Goal: Task Accomplishment & Management: Use online tool/utility

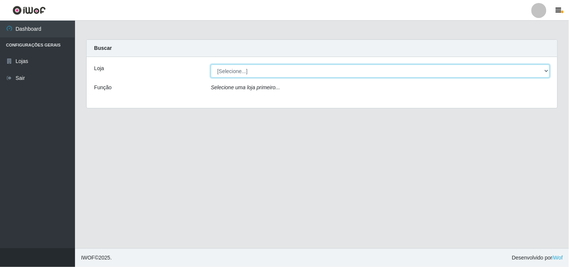
click at [544, 71] on select "[Selecione...] Hiper Queiroz - [GEOGRAPHIC_DATA]" at bounding box center [380, 70] width 339 height 13
select select "514"
click at [211, 64] on select "[Selecione...] Hiper Queiroz - [GEOGRAPHIC_DATA]" at bounding box center [380, 70] width 339 height 13
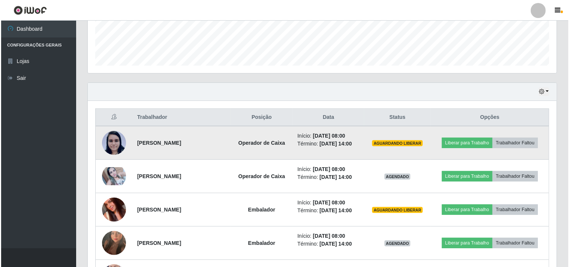
scroll to position [250, 0]
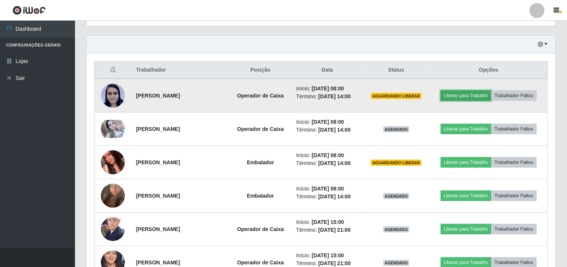
click at [458, 95] on button "Liberar para Trabalho" at bounding box center [465, 95] width 51 height 10
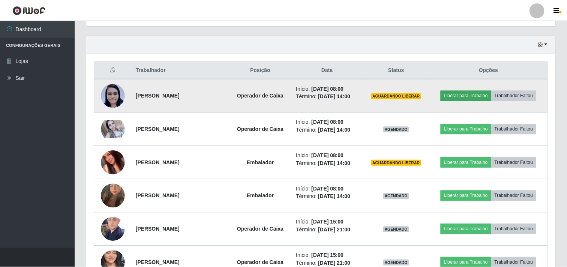
scroll to position [155, 464]
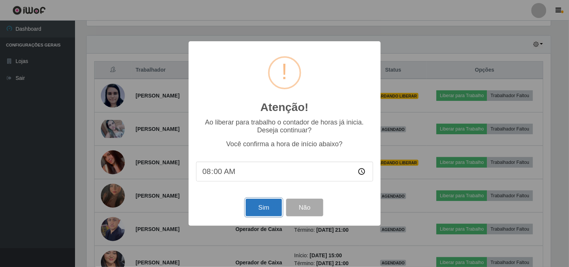
click at [266, 209] on button "Sim" at bounding box center [264, 208] width 36 height 18
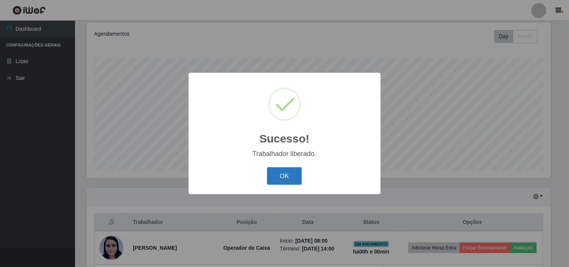
click at [291, 176] on button "OK" at bounding box center [284, 176] width 35 height 18
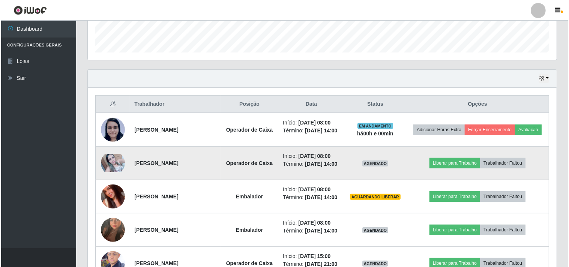
scroll to position [222, 0]
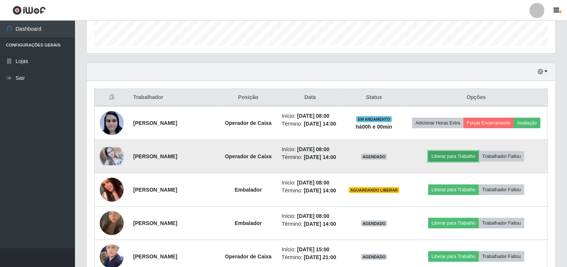
click at [444, 156] on button "Liberar para Trabalho" at bounding box center [453, 156] width 51 height 10
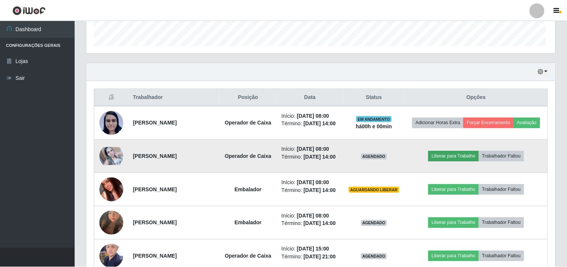
scroll to position [155, 464]
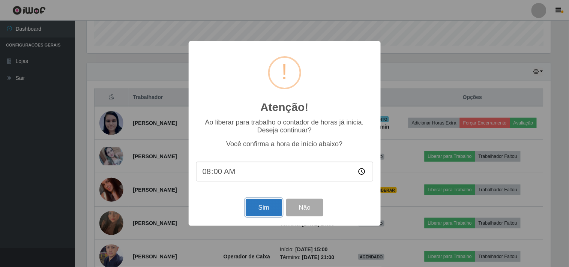
click at [256, 204] on button "Sim" at bounding box center [264, 208] width 36 height 18
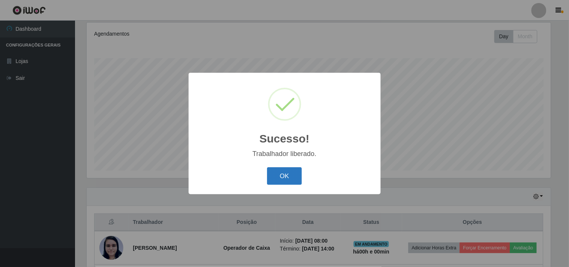
click at [284, 175] on button "OK" at bounding box center [284, 176] width 35 height 18
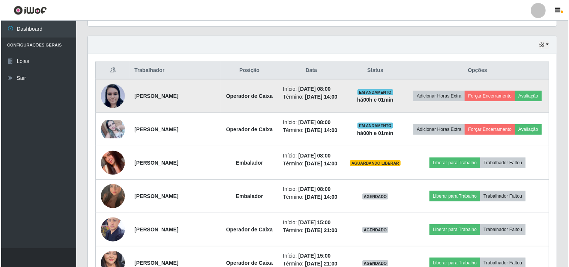
scroll to position [264, 0]
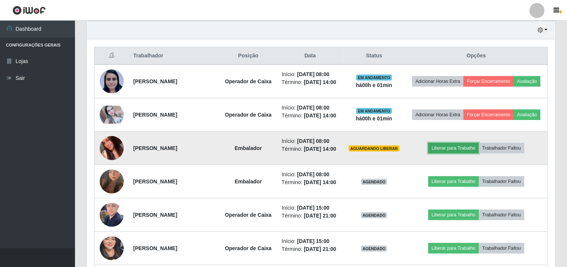
click at [448, 145] on button "Liberar para Trabalho" at bounding box center [453, 148] width 51 height 10
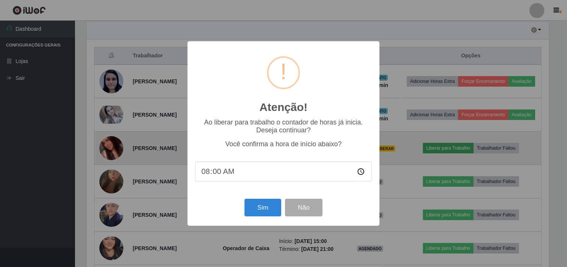
scroll to position [155, 464]
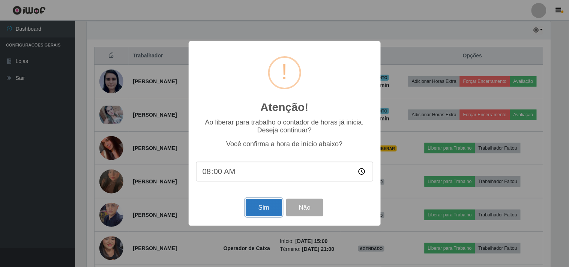
click at [267, 207] on button "Sim" at bounding box center [264, 208] width 36 height 18
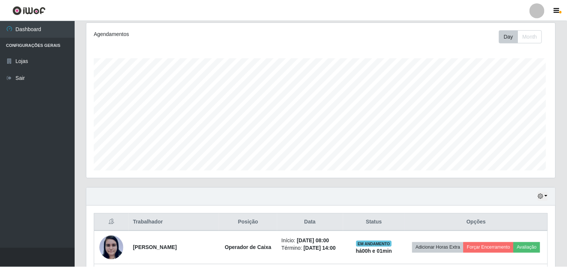
scroll to position [0, 0]
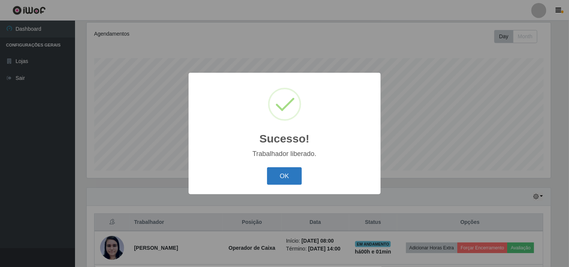
click at [280, 172] on button "OK" at bounding box center [284, 176] width 35 height 18
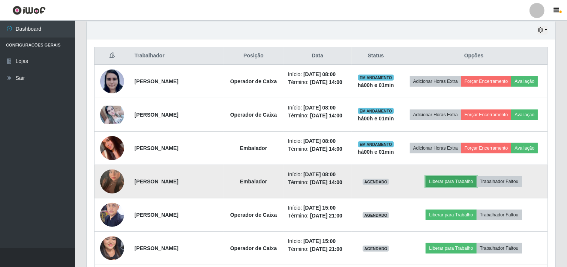
click at [441, 182] on button "Liberar para Trabalho" at bounding box center [450, 181] width 51 height 10
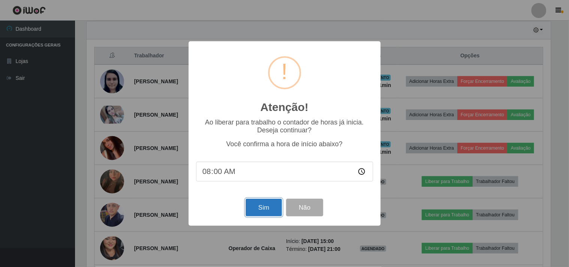
click at [262, 208] on button "Sim" at bounding box center [264, 208] width 36 height 18
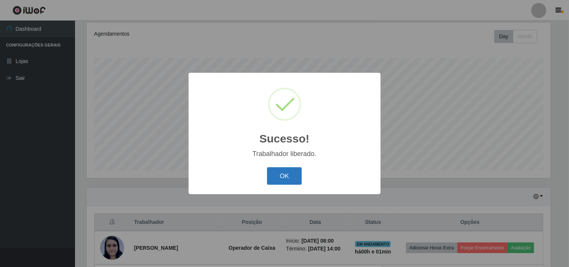
click at [273, 175] on button "OK" at bounding box center [284, 176] width 35 height 18
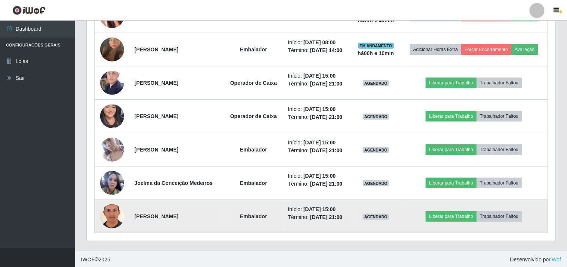
scroll to position [398, 0]
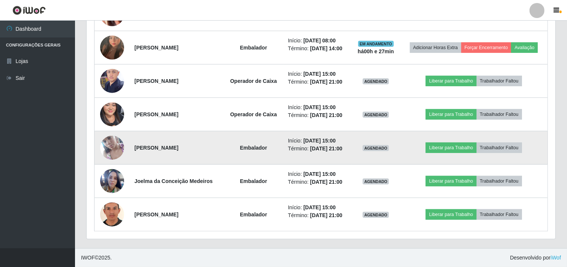
click at [115, 146] on img at bounding box center [112, 147] width 24 height 43
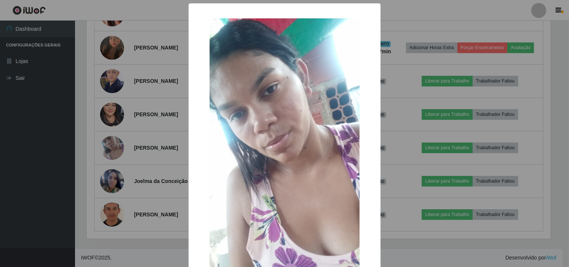
click at [331, 180] on img at bounding box center [285, 151] width 150 height 267
click at [330, 179] on img at bounding box center [285, 151] width 150 height 267
drag, startPoint x: 87, startPoint y: 17, endPoint x: 90, endPoint y: 15, distance: 4.4
click at [87, 17] on div "× OK Cancel" at bounding box center [284, 133] width 569 height 267
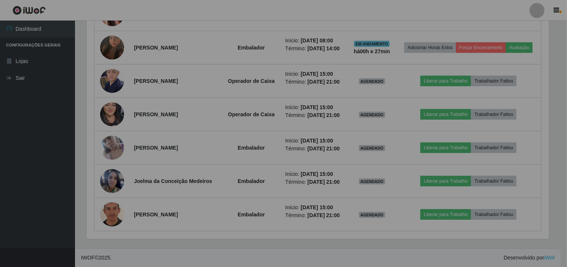
scroll to position [155, 469]
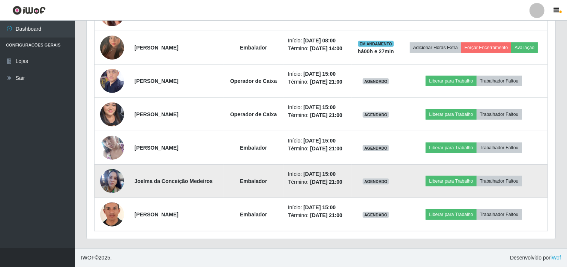
click at [114, 177] on img at bounding box center [112, 181] width 24 height 32
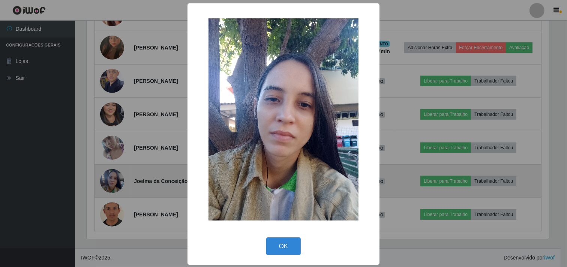
scroll to position [155, 464]
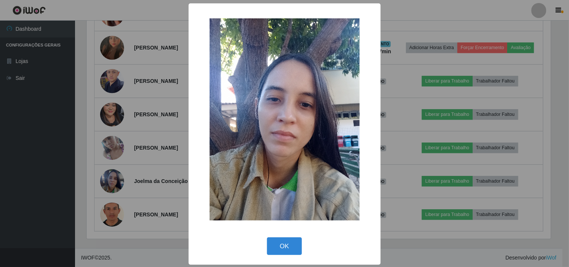
click at [395, 12] on div "× OK Cancel" at bounding box center [284, 133] width 569 height 267
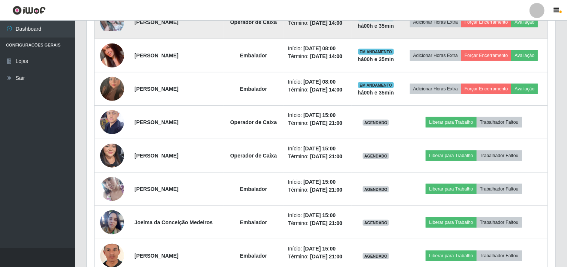
scroll to position [398, 0]
